Goal: Answer question/provide support

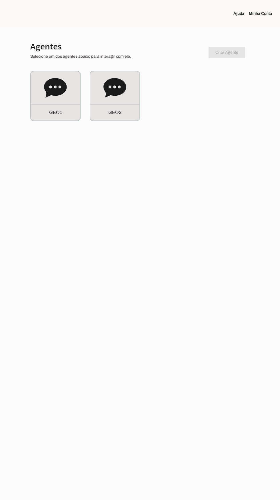
click at [119, 102] on div "G E O 2" at bounding box center [114, 95] width 49 height 49
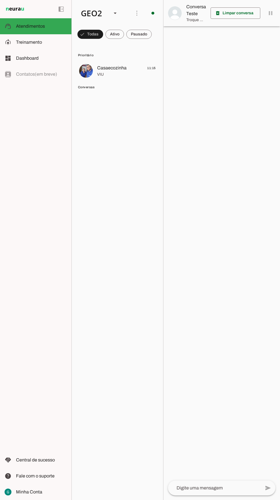
click at [119, 39] on span at bounding box center [114, 34] width 19 height 14
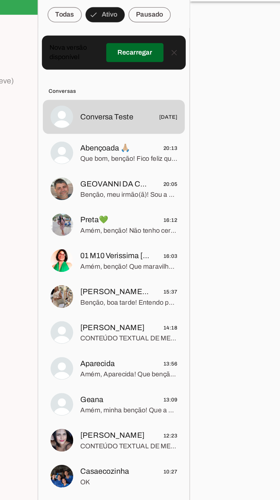
click at [107, 117] on span "Abençoada 🙏🏼" at bounding box center [112, 114] width 30 height 7
